Goal: Information Seeking & Learning: Learn about a topic

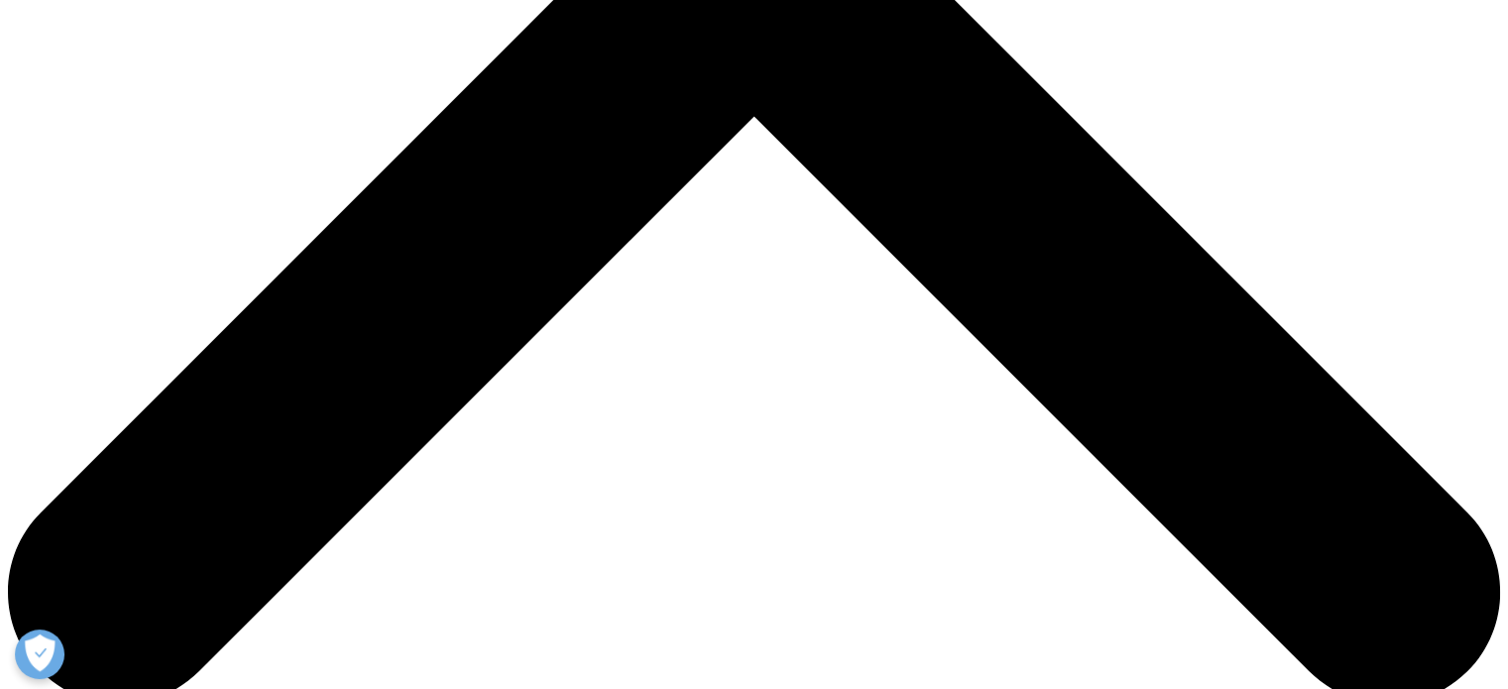
scroll to position [819, 0]
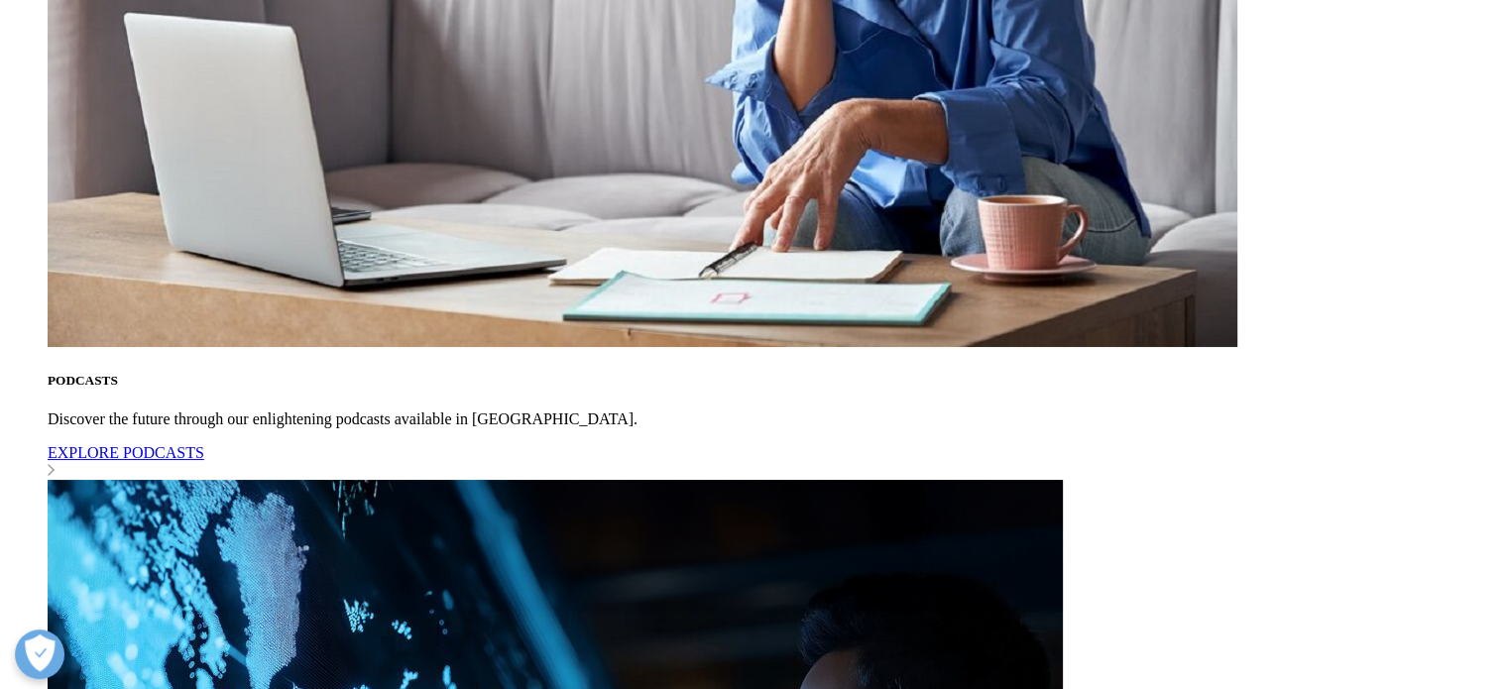
scroll to position [2248, 0]
